Goal: Task Accomplishment & Management: Use online tool/utility

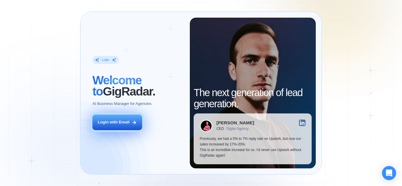
click at [129, 126] on button "Login with Email" at bounding box center [117, 123] width 50 height 16
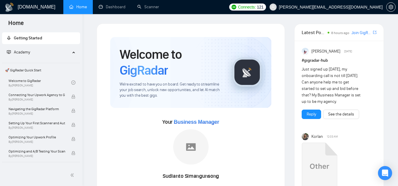
click at [152, 4] on link "Scanner" at bounding box center [148, 6] width 22 height 5
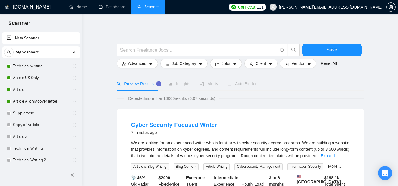
click at [30, 104] on link "Article AI only cover letter" at bounding box center [41, 102] width 56 height 12
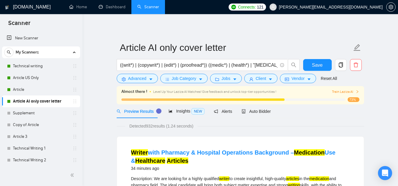
click at [53, 69] on link "Technical writing" at bounding box center [41, 66] width 56 height 12
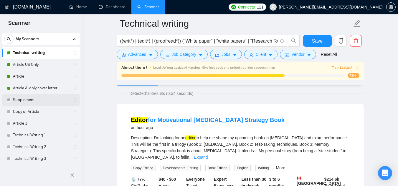
scroll to position [13, 0]
click at [42, 145] on link "Technical Writing 2" at bounding box center [41, 148] width 56 height 12
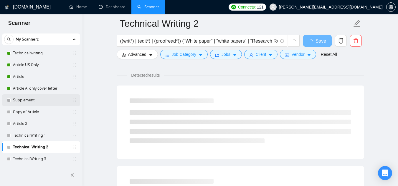
click at [34, 99] on link "Supplement" at bounding box center [41, 101] width 56 height 12
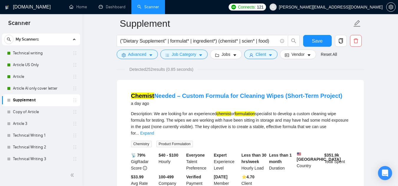
scroll to position [31, 0]
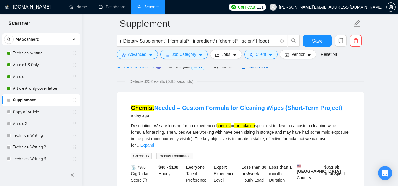
click at [261, 68] on span "Auto Bidder" at bounding box center [255, 66] width 29 height 5
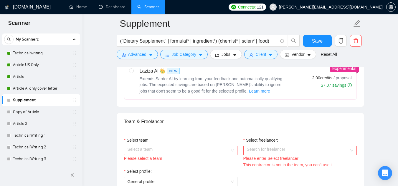
scroll to position [306, 0]
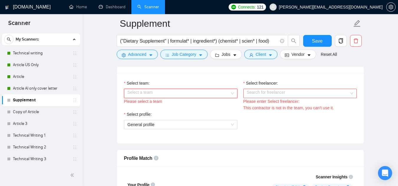
click at [207, 95] on input "Select team:" at bounding box center [179, 93] width 102 height 9
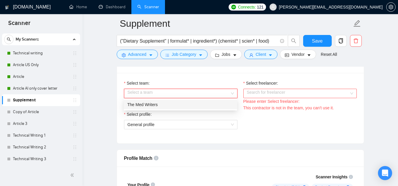
click at [196, 106] on div "The Med Writers" at bounding box center [180, 105] width 106 height 6
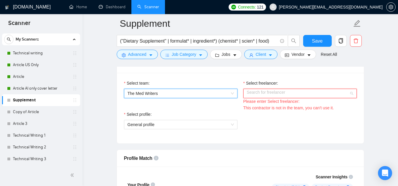
click at [306, 94] on input "Select freelancer:" at bounding box center [298, 93] width 102 height 9
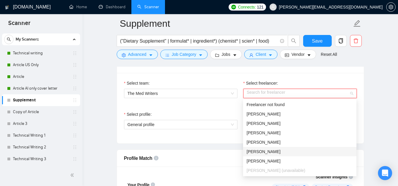
click at [277, 151] on div "[PERSON_NAME]" at bounding box center [300, 152] width 106 height 6
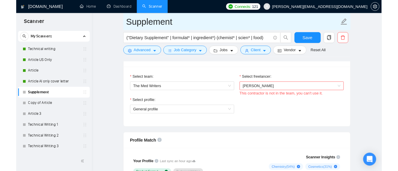
scroll to position [0, 0]
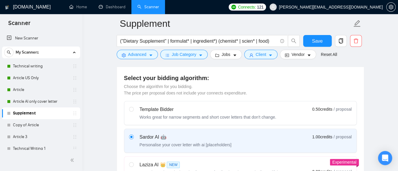
scroll to position [201, 0]
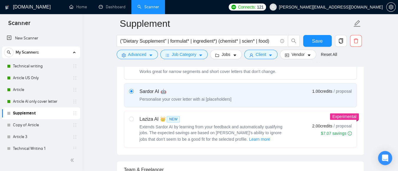
click at [195, 127] on span "Extends Sardor AI by learning from your feedback and automatically qualifying j…" at bounding box center [211, 133] width 143 height 17
click at [133, 121] on input "radio" at bounding box center [131, 119] width 4 height 4
radio input "true"
radio input "false"
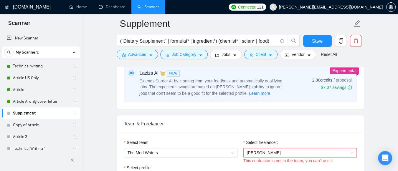
scroll to position [312, 0]
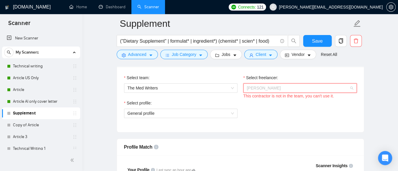
click at [287, 87] on span "[PERSON_NAME]" at bounding box center [300, 88] width 106 height 9
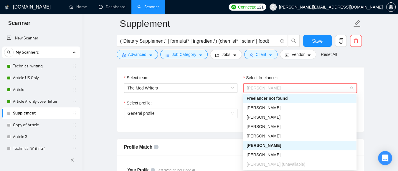
click at [276, 147] on div "[PERSON_NAME]" at bounding box center [300, 145] width 106 height 6
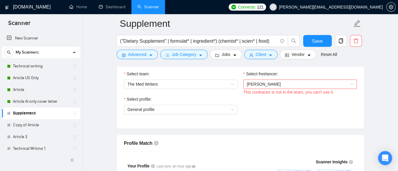
scroll to position [316, 0]
click at [260, 102] on div "Select profile: General profile" at bounding box center [240, 108] width 239 height 25
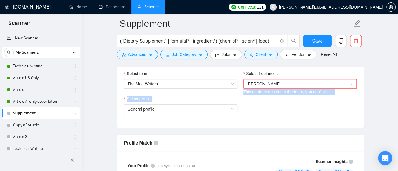
drag, startPoint x: 243, startPoint y: 93, endPoint x: 323, endPoint y: 97, distance: 79.9
click at [323, 97] on div "Select team: The Med Writers Select freelancer: [PERSON_NAME] This contractor i…" at bounding box center [240, 95] width 247 height 65
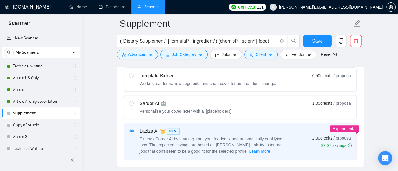
scroll to position [167, 0]
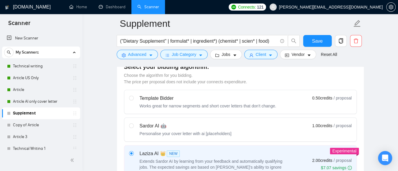
click at [215, 108] on div "Works great for narrow segments and short cover letters that don't change." at bounding box center [208, 106] width 137 height 6
click at [133, 100] on input "radio" at bounding box center [131, 98] width 4 height 4
radio input "true"
radio input "false"
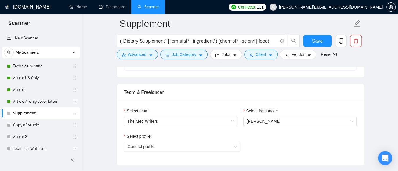
scroll to position [302, 0]
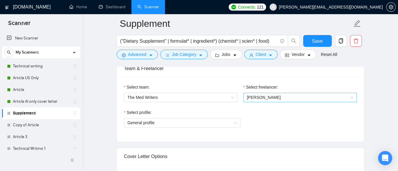
click at [275, 99] on span "[PERSON_NAME]" at bounding box center [300, 97] width 106 height 9
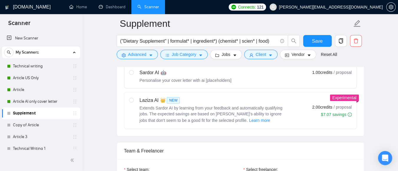
click at [287, 101] on div "Laziza AI 👑 NEW Extends Sardor AI by learning from your feedback and automatica…" at bounding box center [240, 110] width 223 height 27
click at [133, 101] on input "radio" at bounding box center [131, 100] width 4 height 4
radio input "true"
radio input "false"
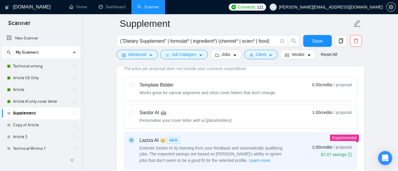
scroll to position [180, 0]
click at [360, 110] on div "Select your bidding algorithm: Choose the algorithm for you bidding. The price …" at bounding box center [240, 110] width 247 height 134
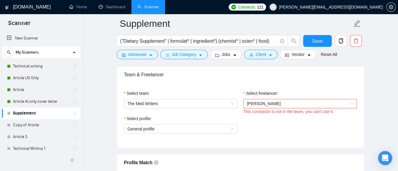
click at [360, 110] on div "Select team: The Med Writers Select freelancer: [PERSON_NAME] This contractor i…" at bounding box center [240, 115] width 247 height 65
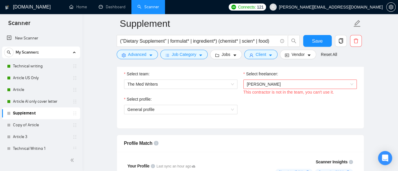
scroll to position [316, 0]
click at [340, 80] on span "[PERSON_NAME]" at bounding box center [300, 84] width 106 height 9
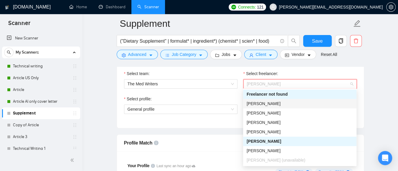
click at [305, 102] on div "[PERSON_NAME]" at bounding box center [300, 103] width 106 height 6
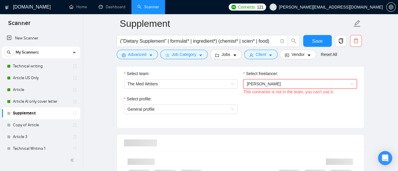
click at [325, 87] on span "[PERSON_NAME]" at bounding box center [300, 84] width 106 height 9
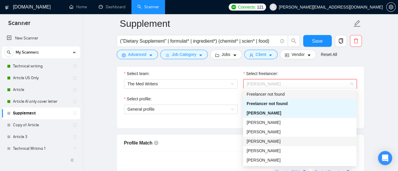
click at [279, 143] on div "[PERSON_NAME]" at bounding box center [300, 141] width 106 height 6
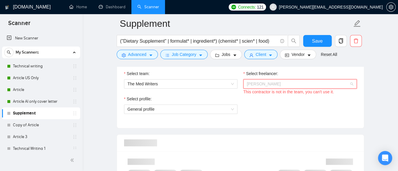
click at [322, 85] on span "[PERSON_NAME]" at bounding box center [300, 84] width 106 height 9
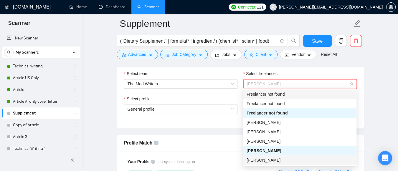
click at [284, 159] on div "[PERSON_NAME]" at bounding box center [300, 160] width 106 height 6
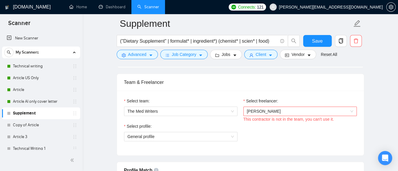
scroll to position [287, 0]
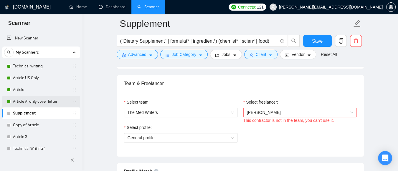
click at [54, 98] on link "Article AI only cover letter" at bounding box center [41, 102] width 56 height 12
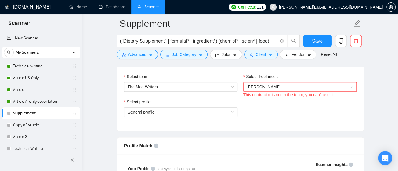
scroll to position [256, 0]
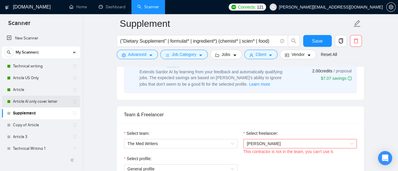
click at [49, 103] on link "Article AI only cover letter" at bounding box center [41, 102] width 56 height 12
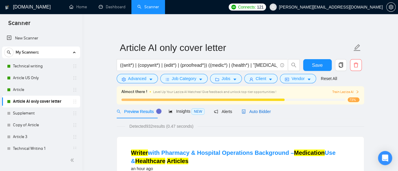
click at [253, 111] on span "Auto Bidder" at bounding box center [255, 111] width 29 height 5
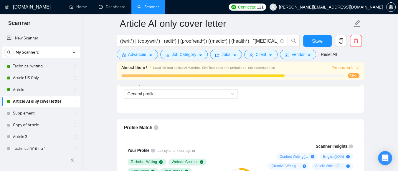
scroll to position [350, 0]
click at [44, 111] on link "Supplement" at bounding box center [41, 113] width 56 height 12
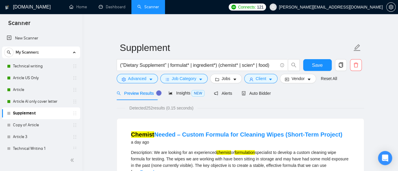
scroll to position [116, 0]
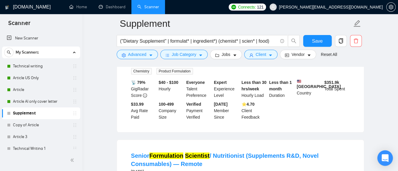
click at [387, 158] on icon "Open Intercom Messenger" at bounding box center [384, 158] width 7 height 8
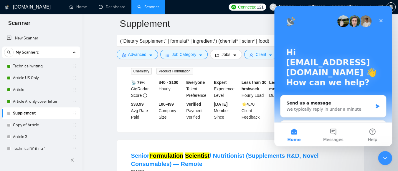
scroll to position [0, 0]
click at [381, 153] on div "Close Intercom Messenger" at bounding box center [384, 157] width 14 height 14
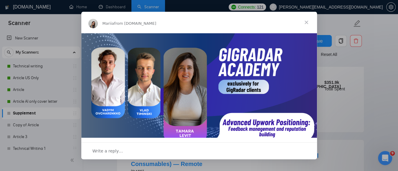
click at [308, 23] on span "Close" at bounding box center [306, 22] width 21 height 21
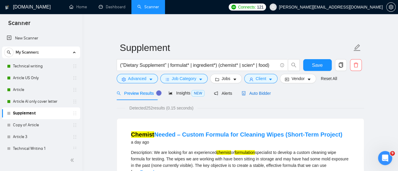
click at [252, 94] on span "Auto Bidder" at bounding box center [255, 93] width 29 height 5
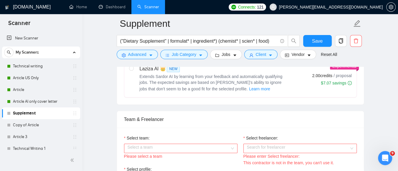
scroll to position [252, 0]
click at [284, 79] on div "Extends Sardor AI by learning from your feedback and automatically qualifying j…" at bounding box center [213, 82] width 147 height 19
click at [133, 70] on input "radio" at bounding box center [131, 67] width 4 height 4
radio input "true"
radio input "false"
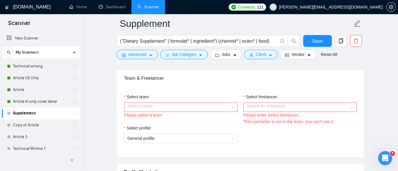
scroll to position [293, 0]
click at [198, 106] on input "Select team:" at bounding box center [179, 106] width 102 height 9
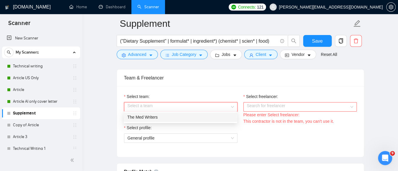
click at [186, 115] on div "The Med Writers" at bounding box center [180, 117] width 106 height 6
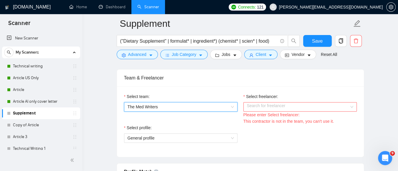
click at [320, 106] on input "Select freelancer:" at bounding box center [298, 106] width 102 height 9
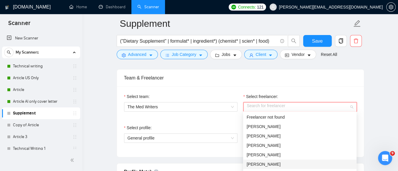
click at [282, 161] on div "[PERSON_NAME]" at bounding box center [300, 164] width 106 height 6
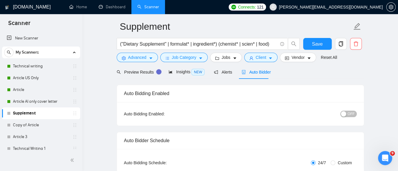
scroll to position [0, 0]
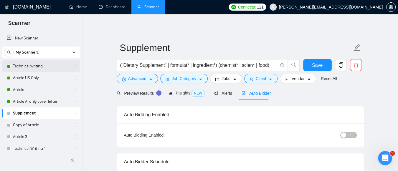
click at [38, 67] on link "Technical writing" at bounding box center [41, 66] width 56 height 12
